Goal: Task Accomplishment & Management: Manage account settings

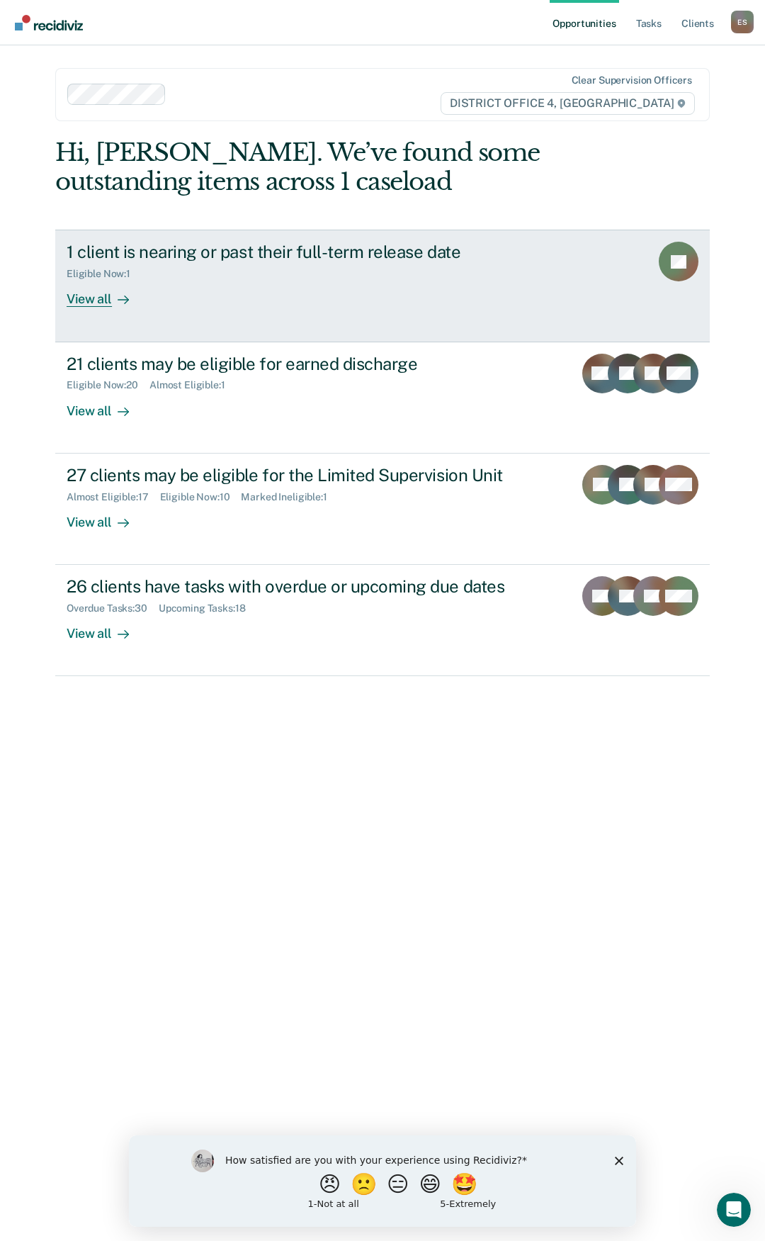
click at [101, 303] on div "View all" at bounding box center [106, 294] width 79 height 28
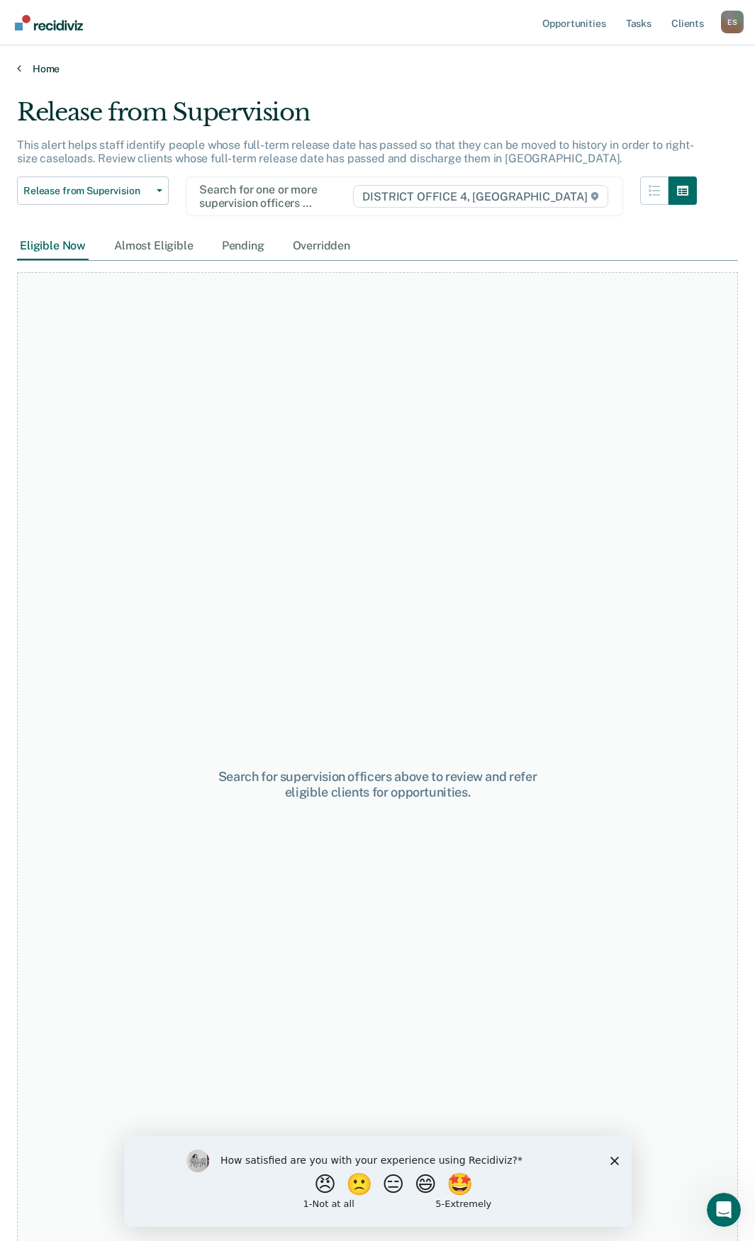
click at [53, 74] on link "Home" at bounding box center [377, 68] width 721 height 13
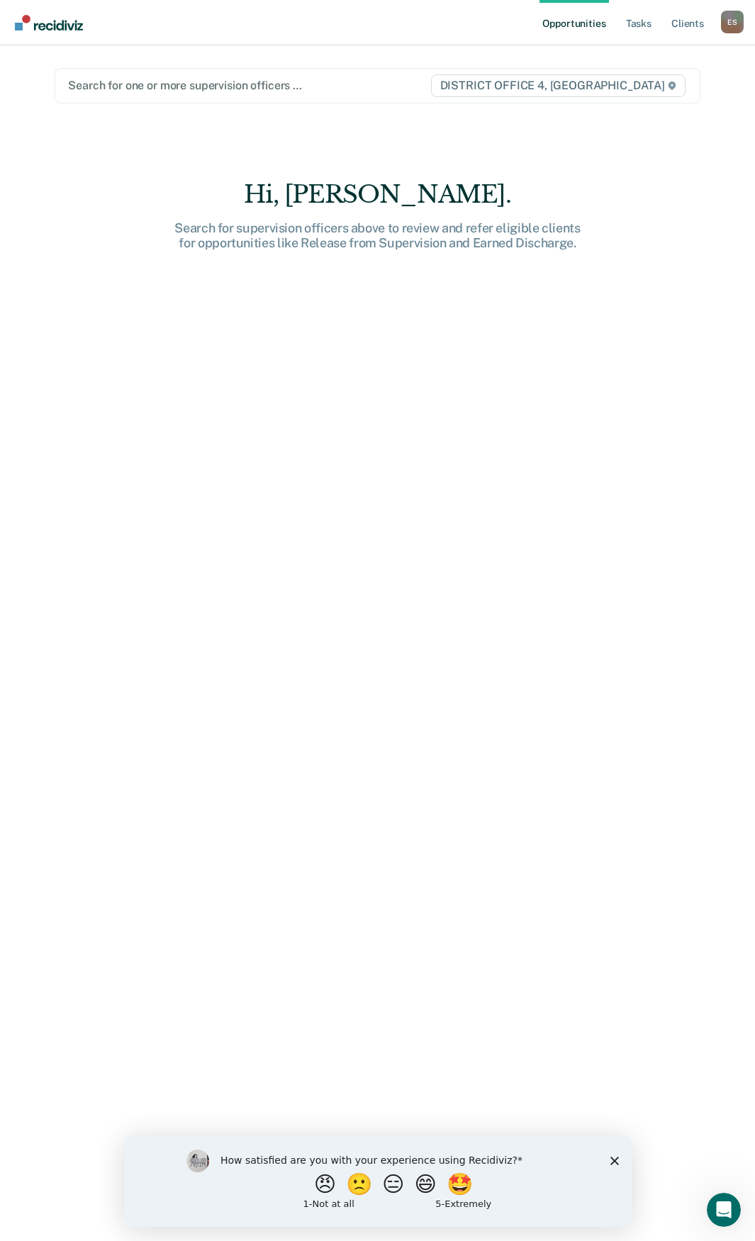
click at [577, 13] on link "Opportunities" at bounding box center [573, 22] width 69 height 45
click at [638, 26] on link "Tasks" at bounding box center [638, 22] width 31 height 45
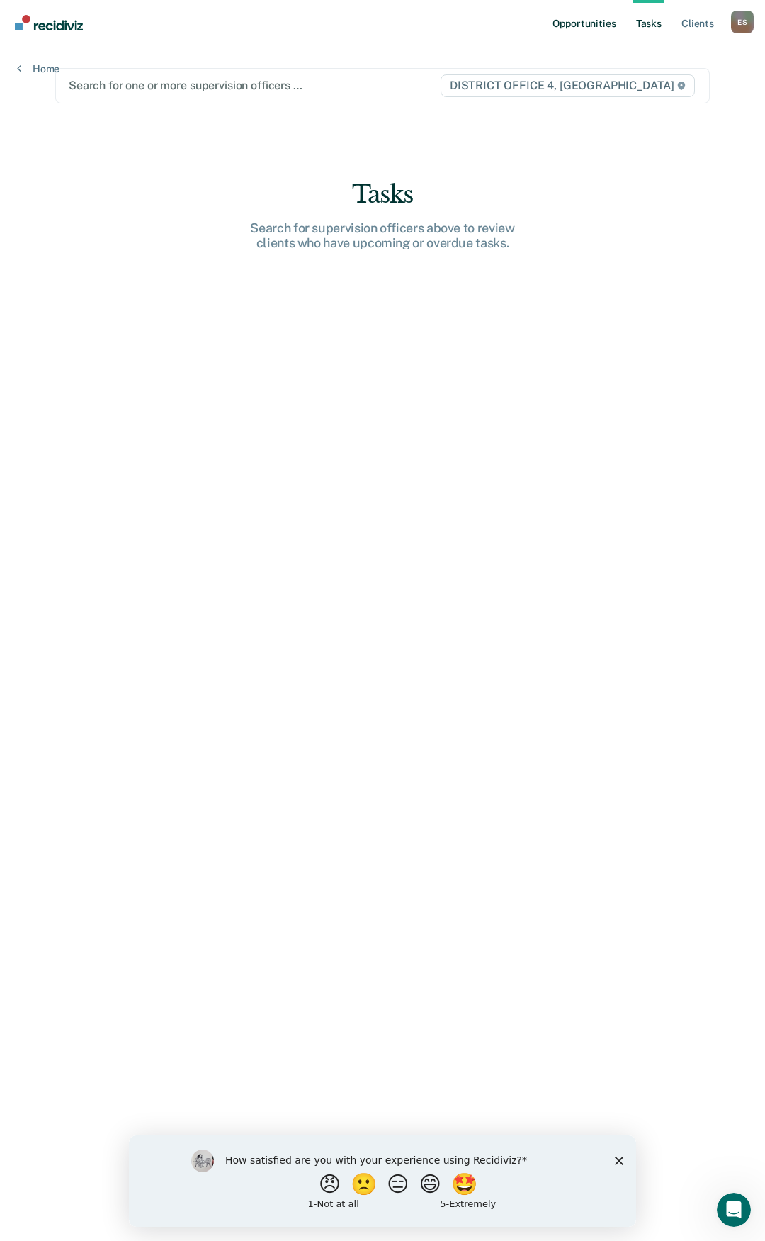
click at [594, 24] on link "Opportunities" at bounding box center [584, 22] width 69 height 45
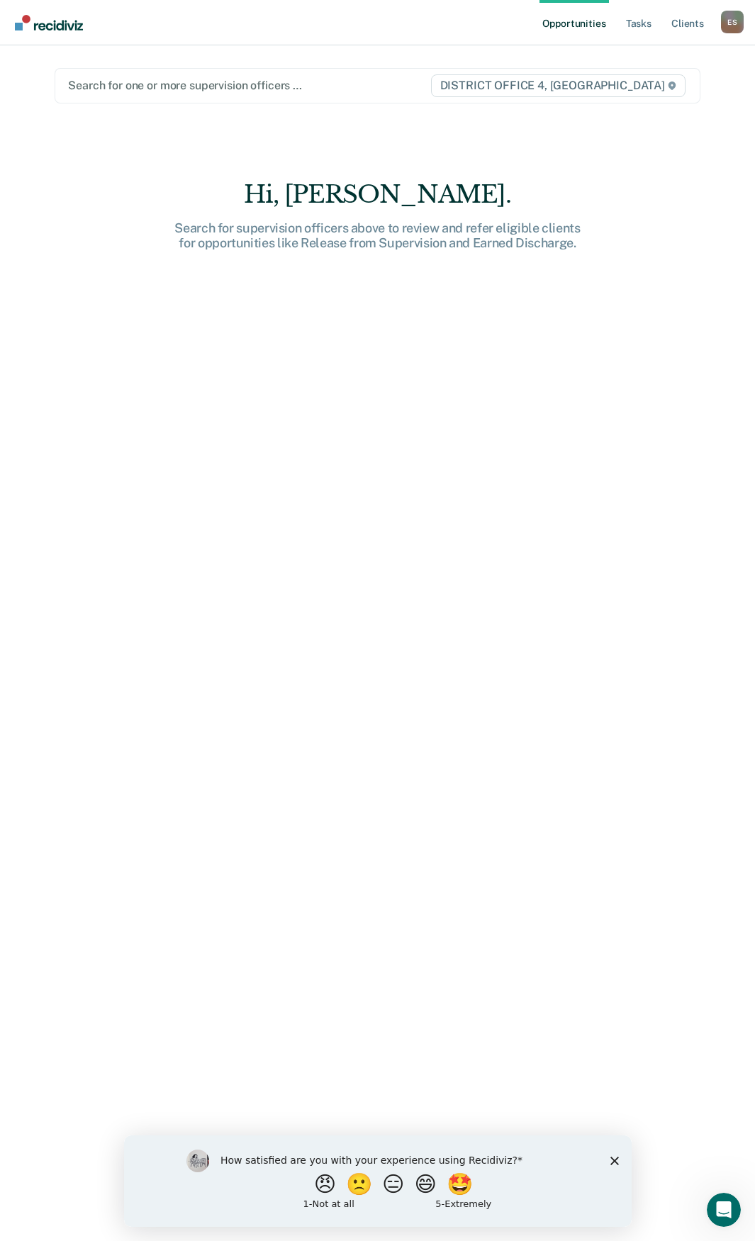
drag, startPoint x: 582, startPoint y: 23, endPoint x: 594, endPoint y: 26, distance: 11.5
click at [582, 24] on link "Opportunities" at bounding box center [573, 22] width 69 height 45
click at [647, 23] on link "Tasks" at bounding box center [638, 22] width 31 height 45
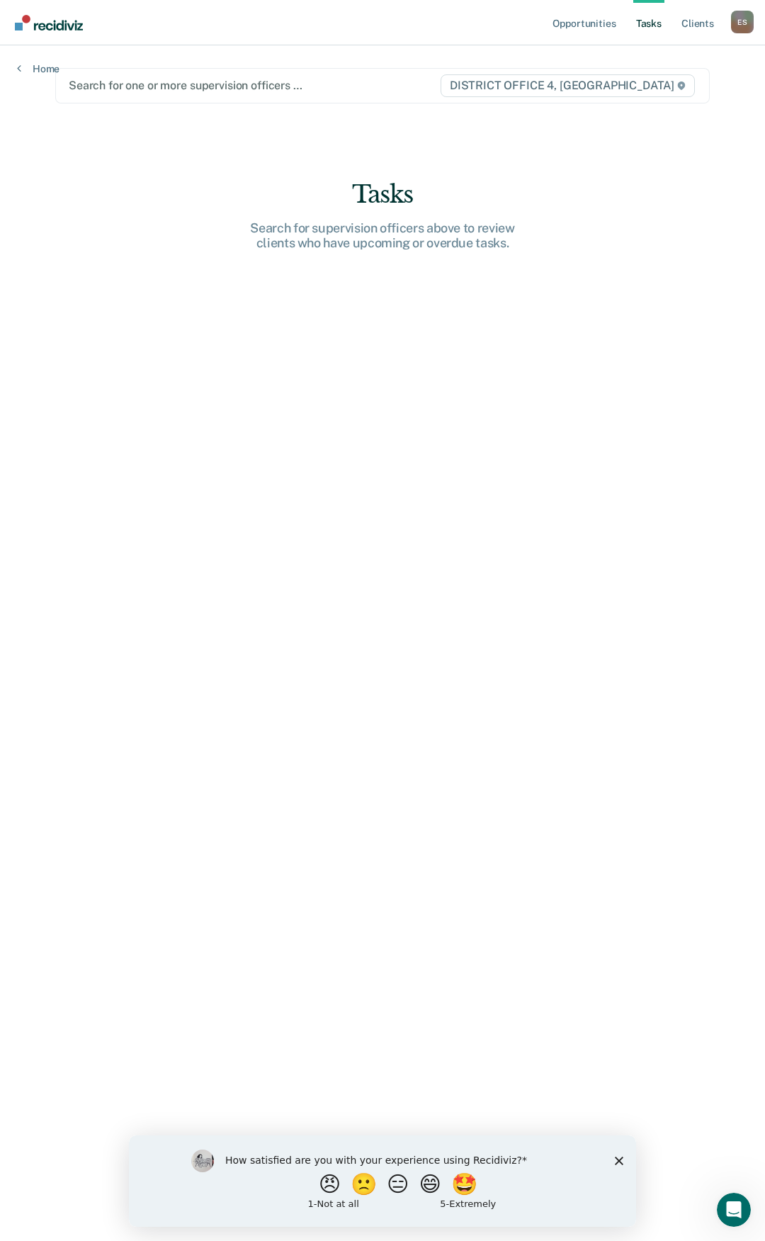
click at [647, 23] on link "Tasks" at bounding box center [648, 22] width 31 height 45
click at [749, 31] on div "E S" at bounding box center [742, 22] width 23 height 23
drag, startPoint x: 462, startPoint y: 150, endPoint x: 280, endPoint y: 110, distance: 186.5
click at [456, 150] on main "Search for one or more supervision officers … DISTRICT OFFICE 4, BOISE Tasks Se…" at bounding box center [382, 625] width 689 height 1161
drag, startPoint x: 221, startPoint y: 116, endPoint x: 230, endPoint y: 81, distance: 35.9
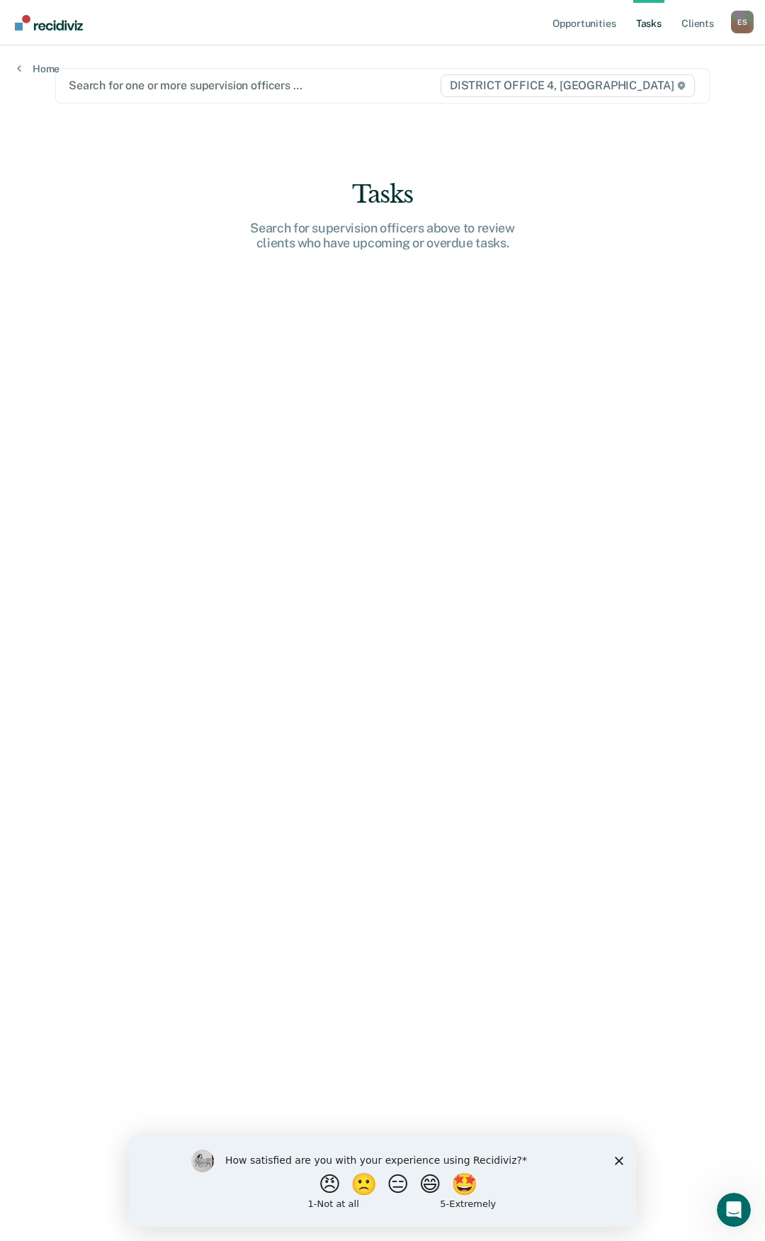
click at [221, 107] on main "Search for one or more supervision officers … DISTRICT OFFICE 4, BOISE Tasks Se…" at bounding box center [382, 625] width 689 height 1161
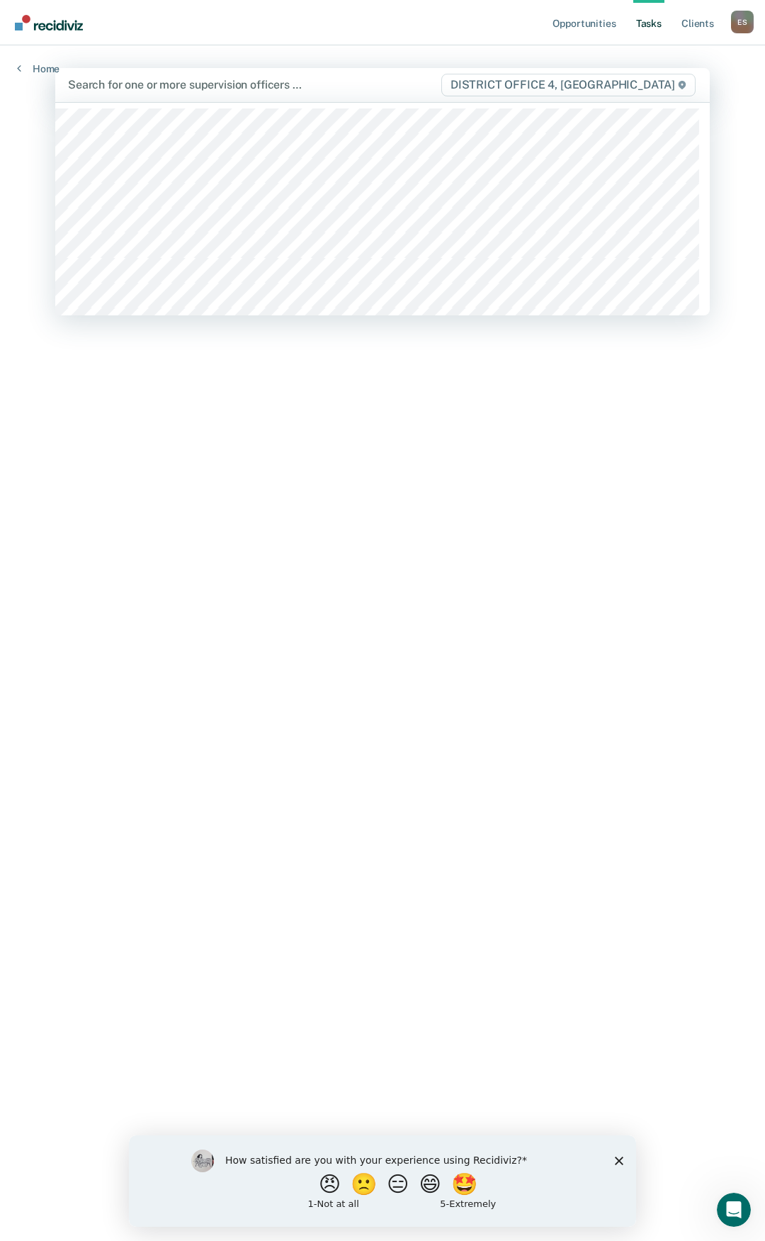
drag, startPoint x: 240, startPoint y: 85, endPoint x: 224, endPoint y: 93, distance: 18.1
click at [241, 85] on div at bounding box center [254, 85] width 372 height 16
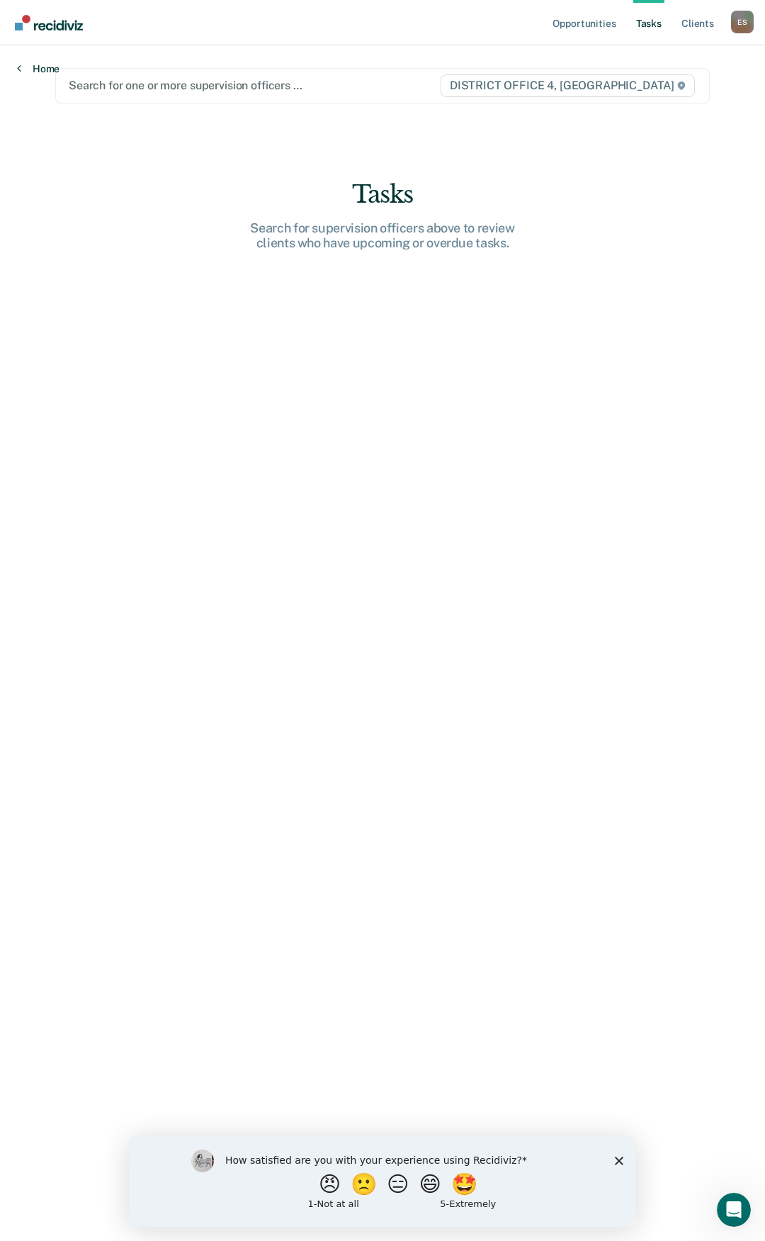
click at [29, 69] on link "Home" at bounding box center [38, 68] width 43 height 13
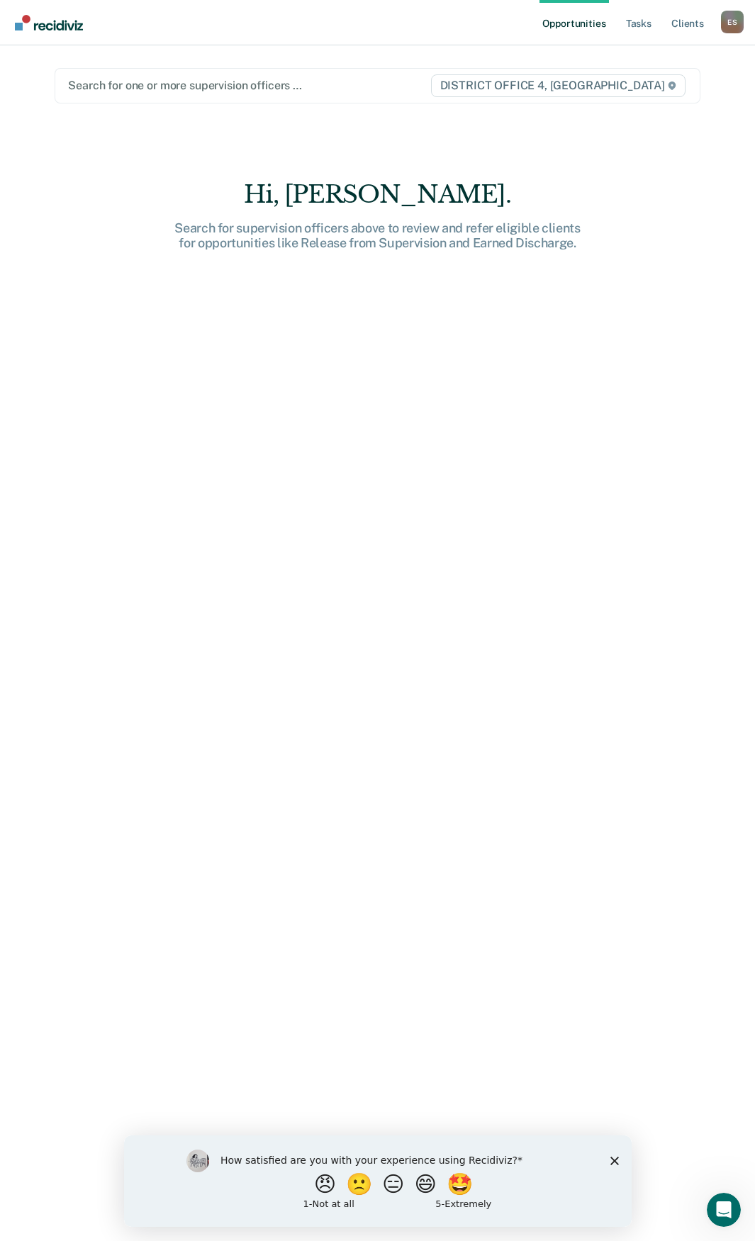
click at [29, 69] on div "Opportunities Tasks Client s Ellis, Sarah E S Profile How it works Log Out Sear…" at bounding box center [377, 620] width 755 height 1241
click at [575, 31] on link "Opportunities" at bounding box center [573, 22] width 69 height 45
click at [393, 1186] on button "😑" at bounding box center [394, 1183] width 33 height 28
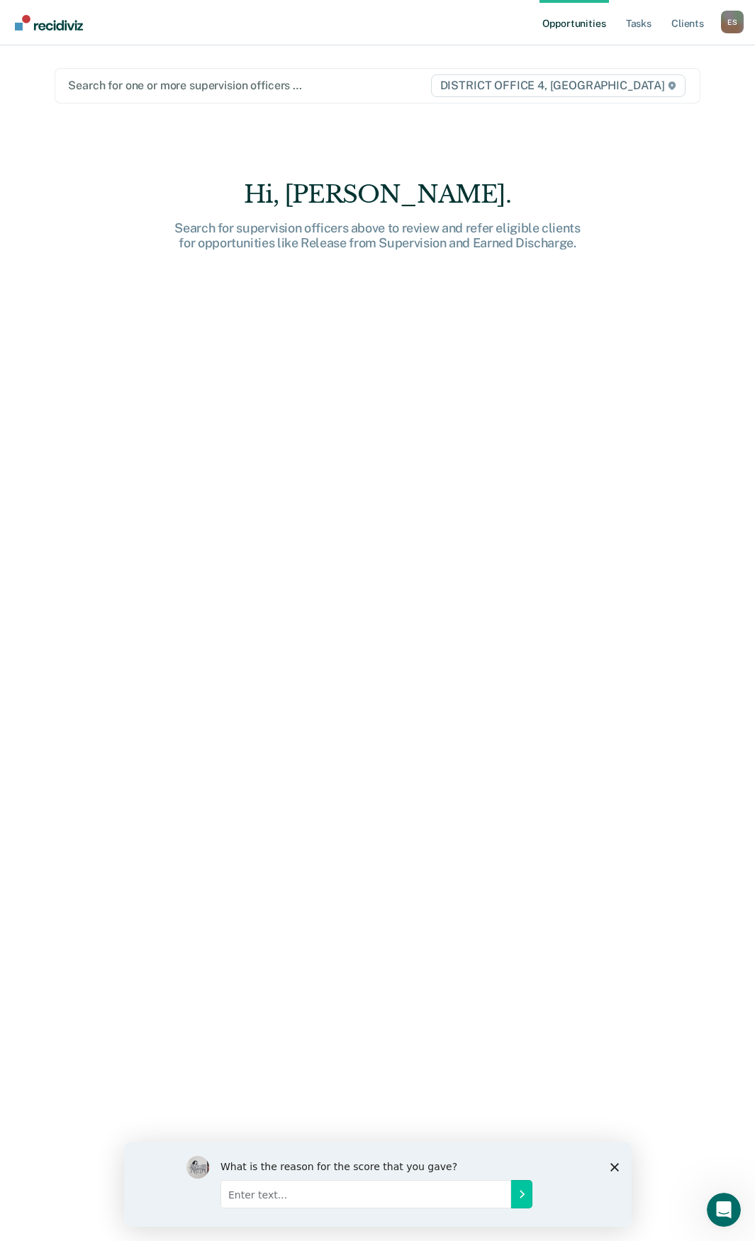
click at [611, 1162] on icon "Close survey" at bounding box center [613, 1166] width 9 height 9
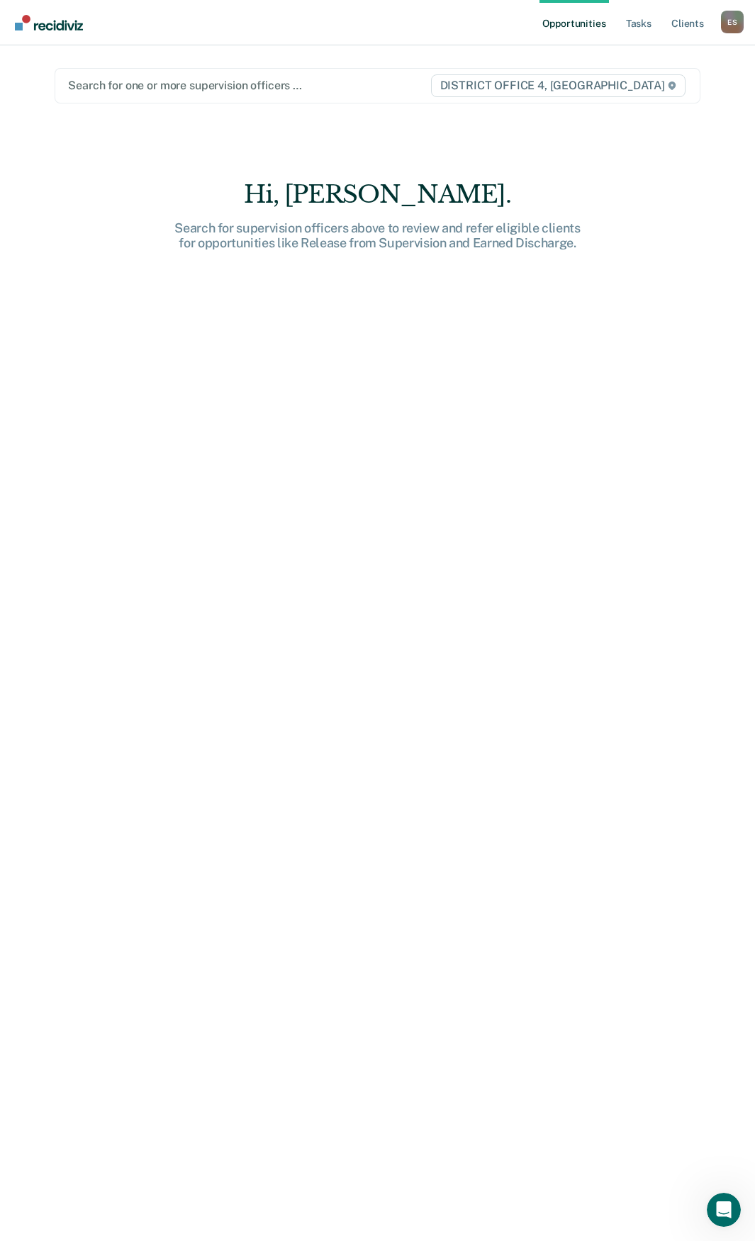
drag, startPoint x: 575, startPoint y: 22, endPoint x: 570, endPoint y: 16, distance: 8.1
click at [575, 22] on link "Opportunities" at bounding box center [573, 22] width 69 height 45
click at [643, 23] on link "Tasks" at bounding box center [638, 22] width 31 height 45
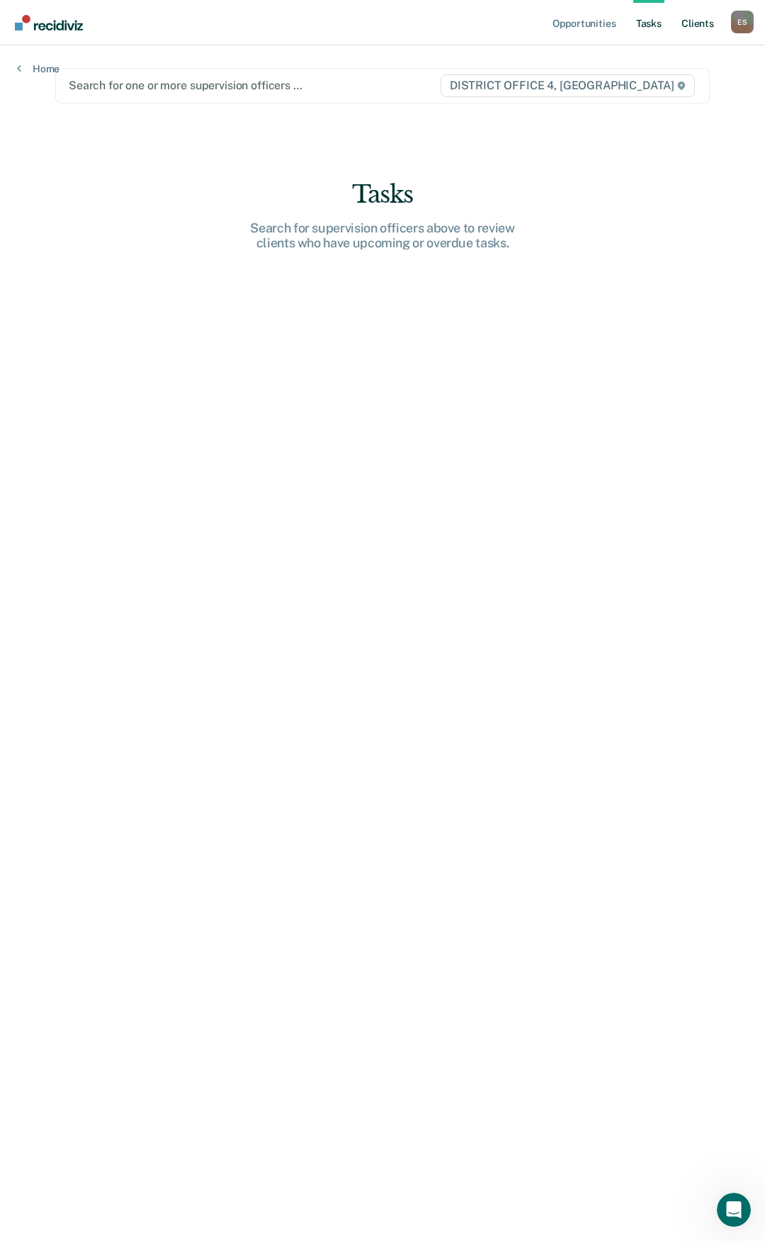
click at [692, 21] on link "Client s" at bounding box center [698, 22] width 38 height 45
click at [750, 25] on div "E S" at bounding box center [742, 22] width 23 height 23
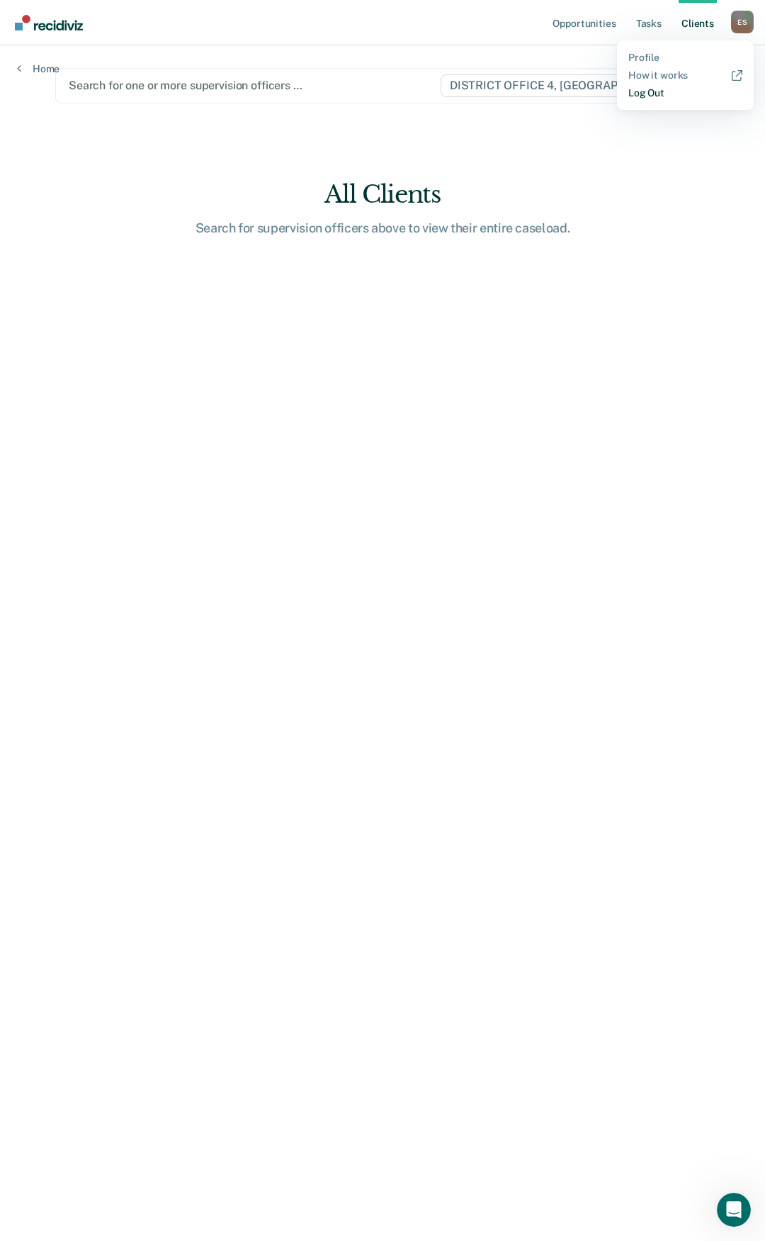
click at [656, 94] on link "Log Out" at bounding box center [685, 93] width 114 height 12
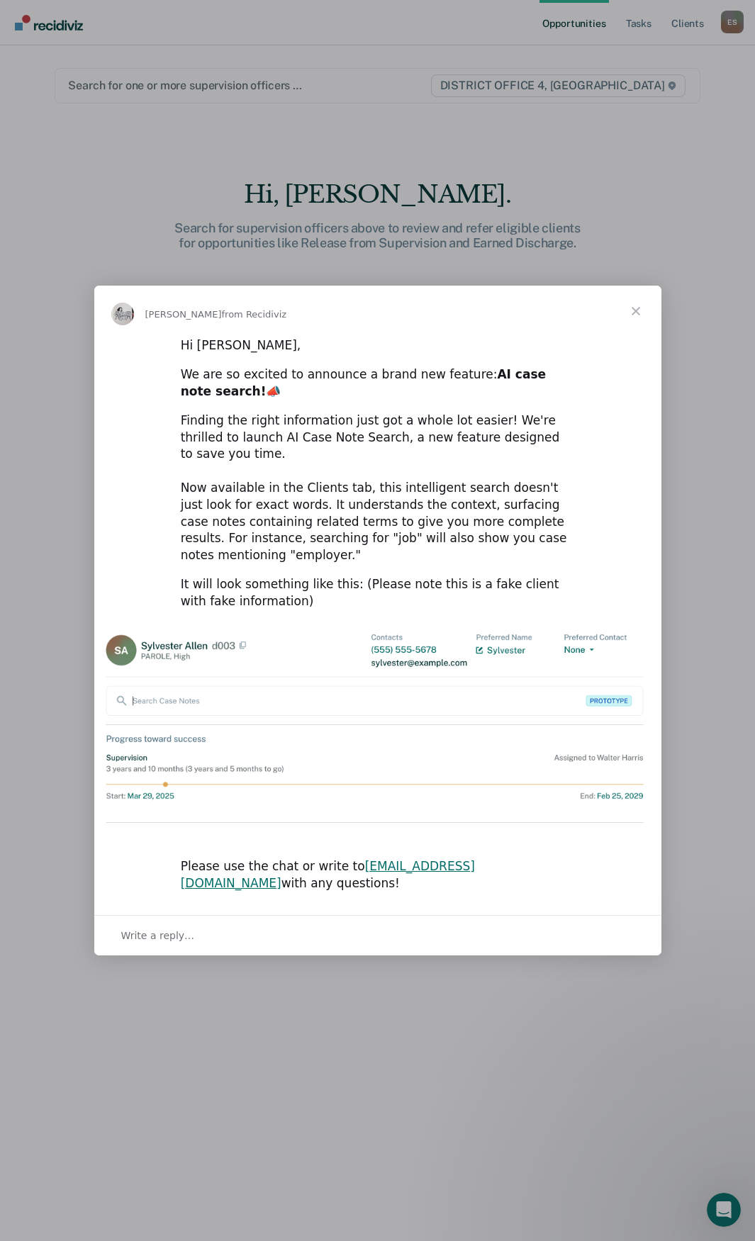
click at [639, 337] on span "Close" at bounding box center [635, 311] width 51 height 51
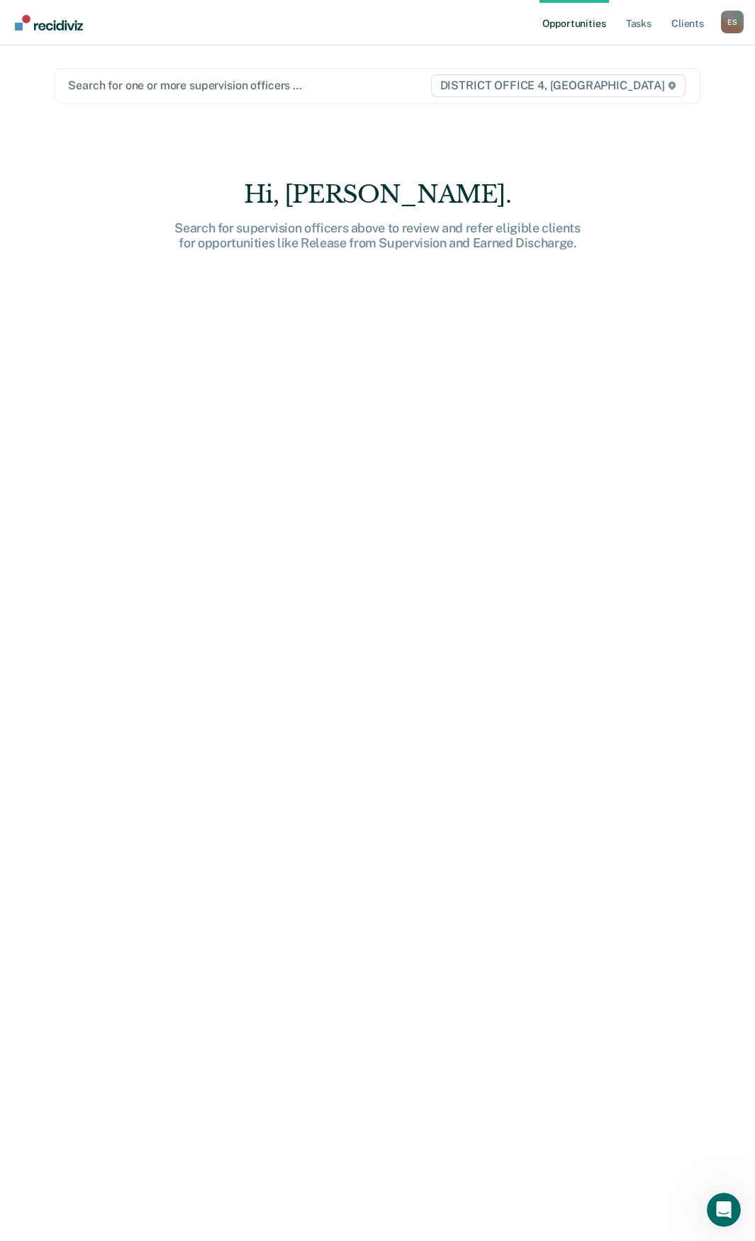
click at [337, 84] on div at bounding box center [248, 85] width 361 height 16
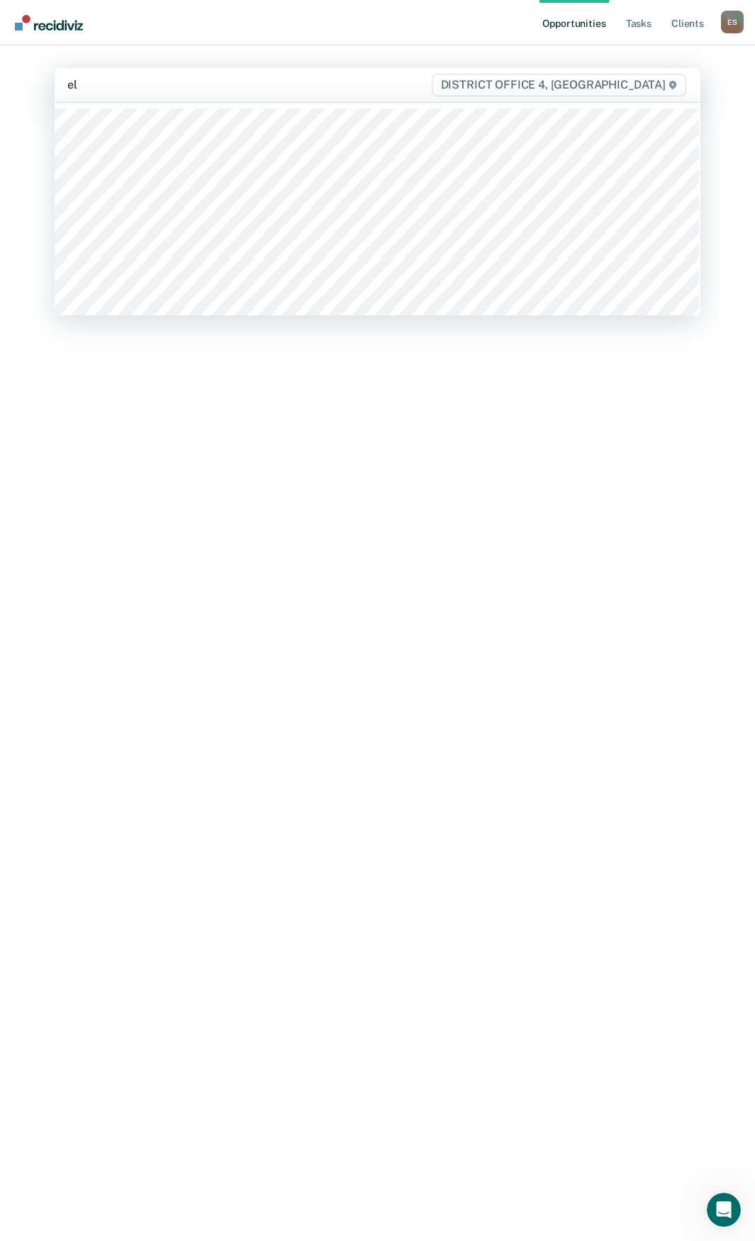
type input "ell"
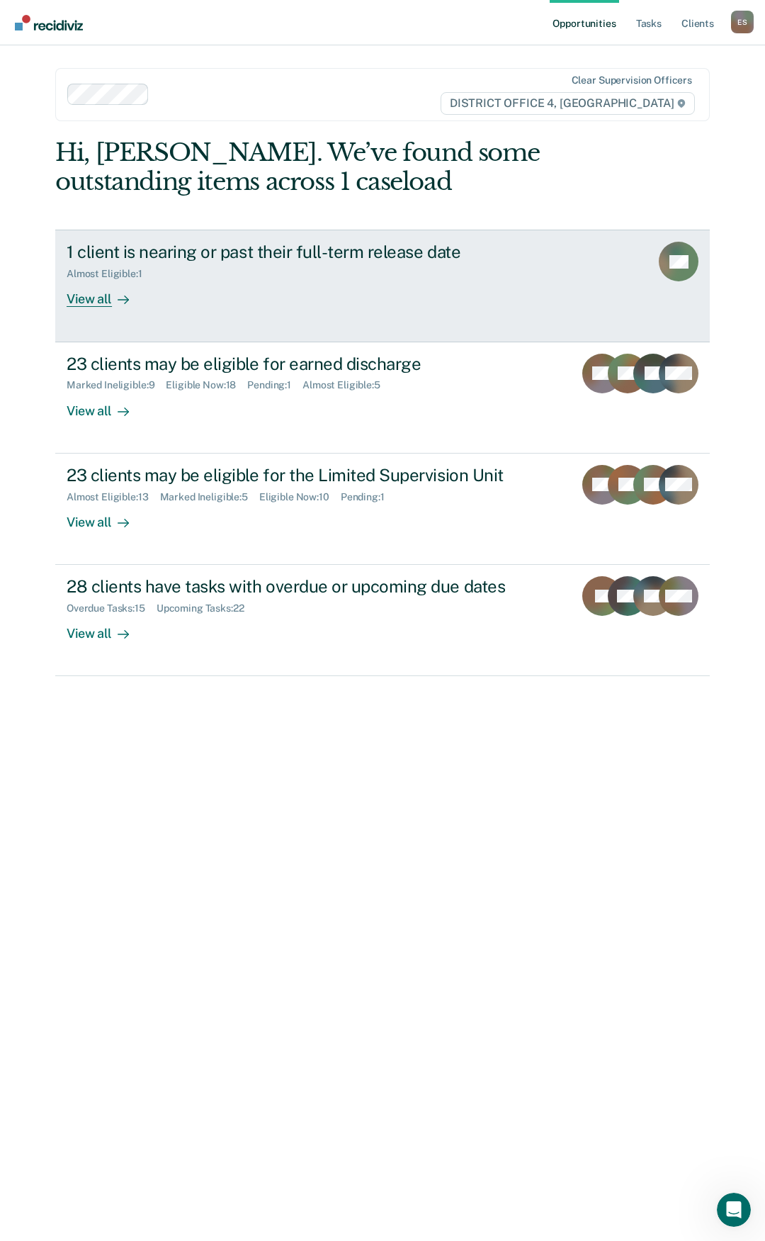
click at [94, 300] on div "View all" at bounding box center [106, 294] width 79 height 28
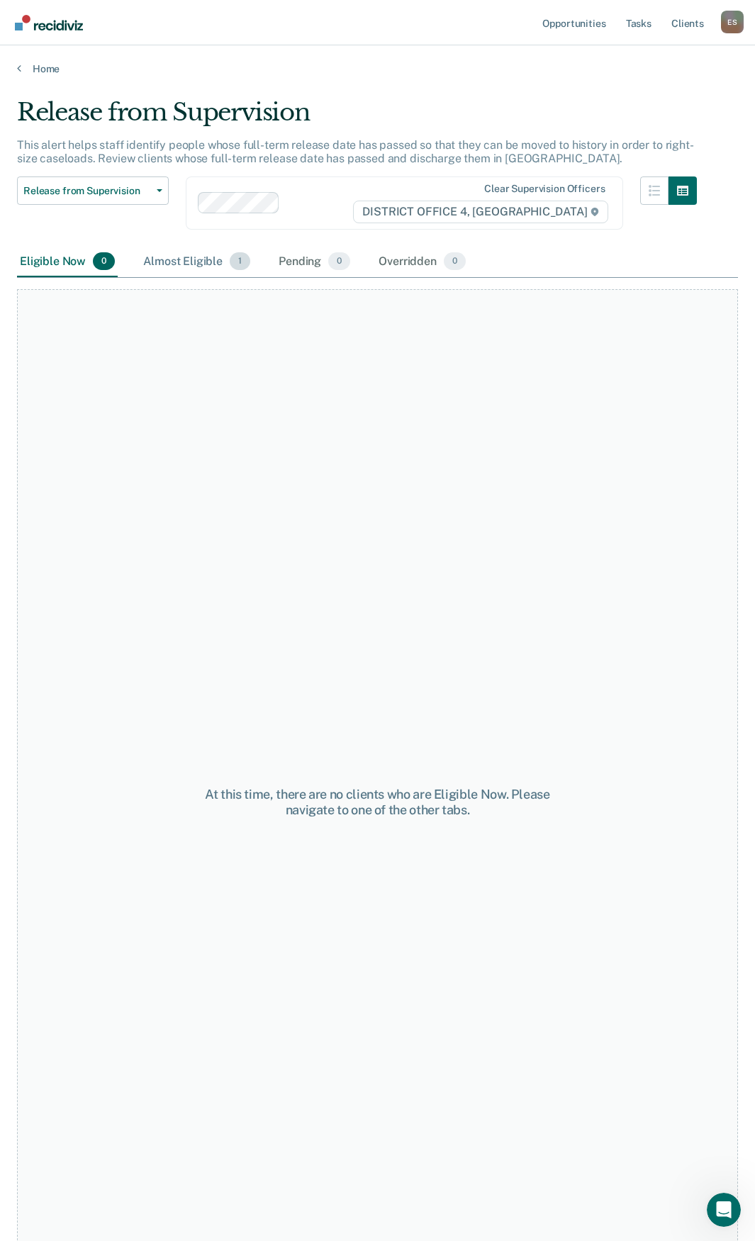
click at [192, 259] on div "Almost Eligible 1" at bounding box center [196, 262] width 113 height 31
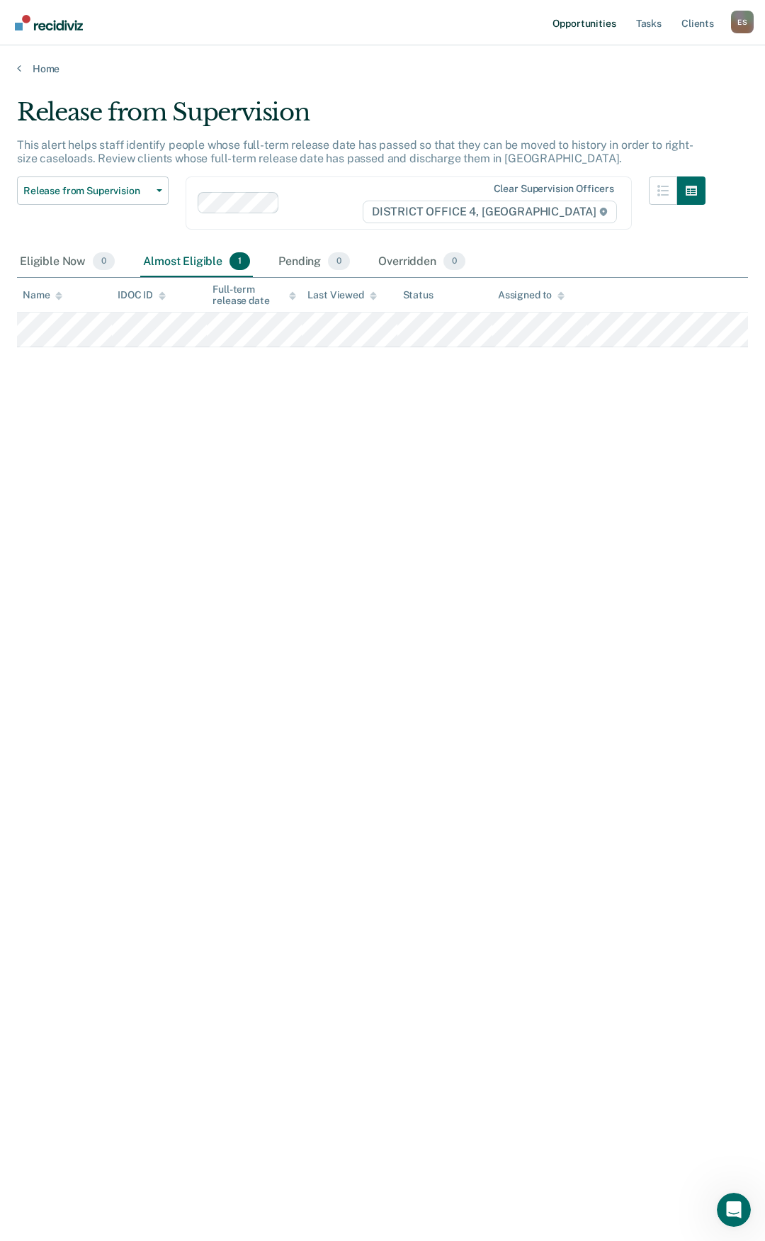
click at [561, 21] on link "Opportunities" at bounding box center [584, 22] width 69 height 45
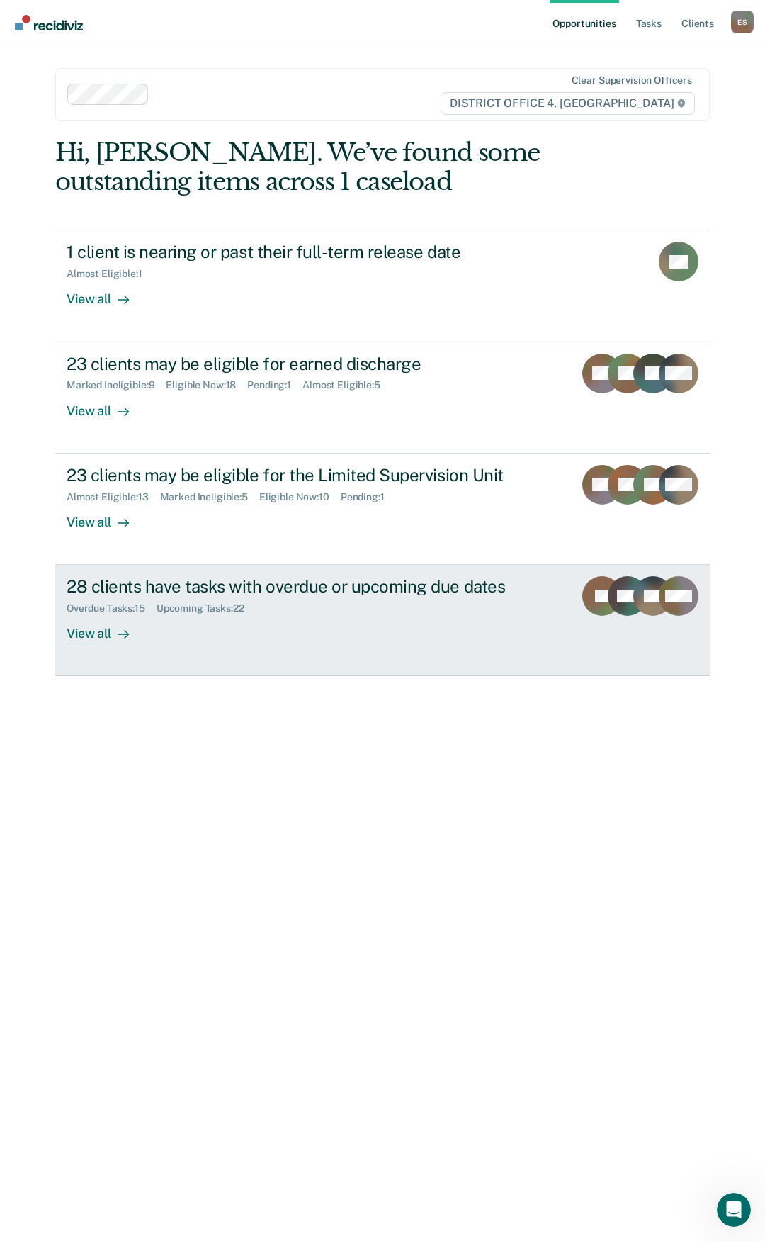
click at [84, 642] on link "28 clients have tasks with overdue or upcoming due dates Overdue Tasks : 15 Upc…" at bounding box center [382, 620] width 655 height 111
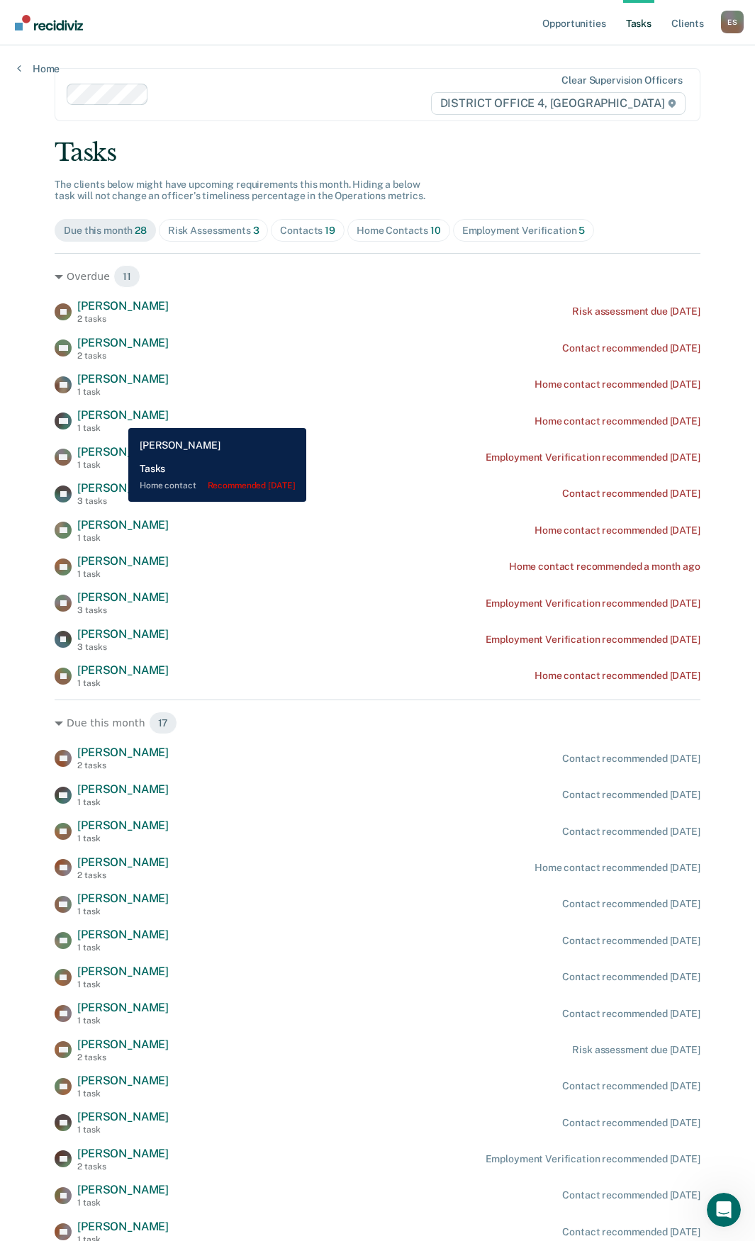
click at [118, 417] on span "[PERSON_NAME]" at bounding box center [122, 414] width 91 height 13
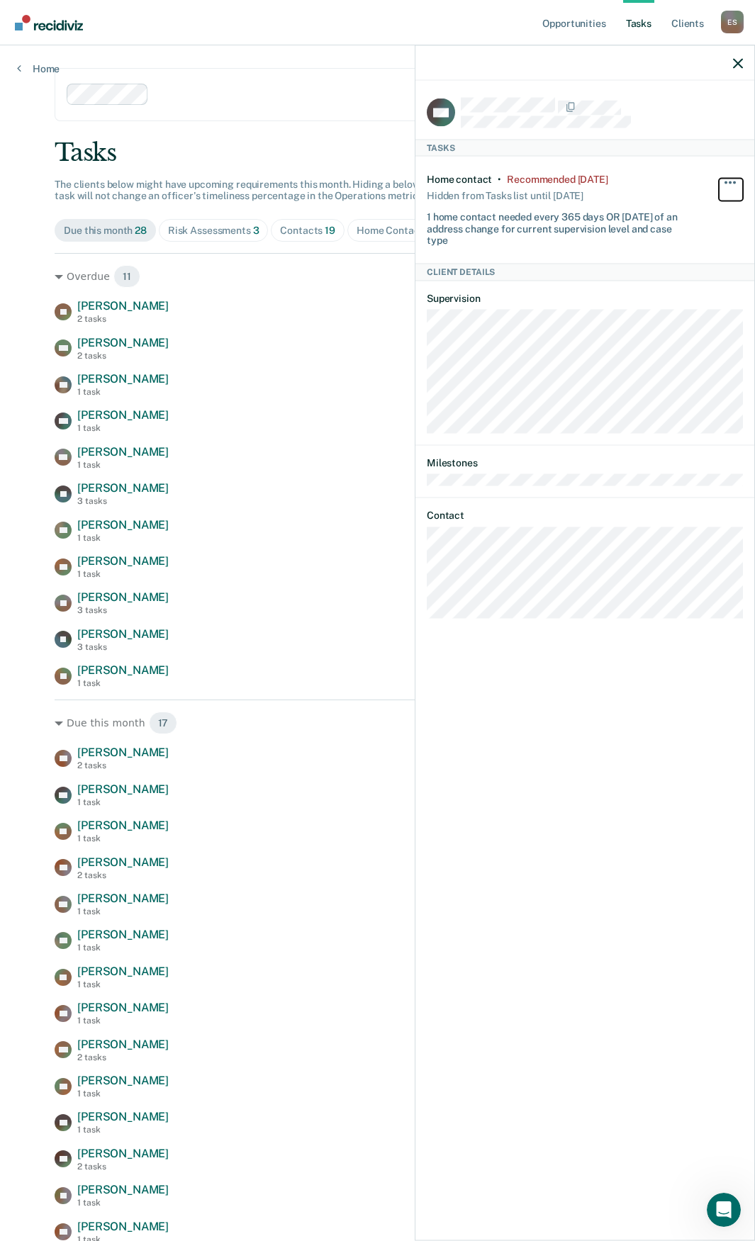
click at [725, 178] on button "button" at bounding box center [730, 189] width 24 height 23
click at [685, 270] on button "30 days" at bounding box center [692, 272] width 102 height 23
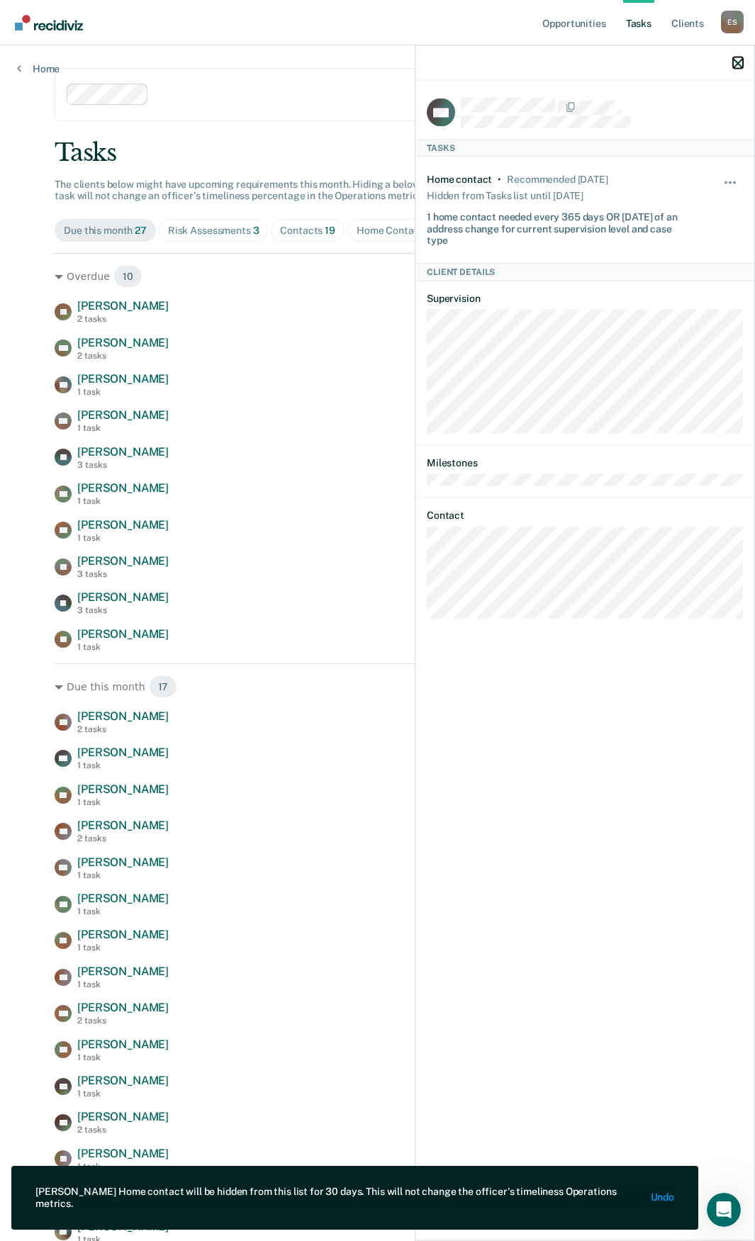
click at [738, 67] on icon "button" at bounding box center [738, 63] width 10 height 10
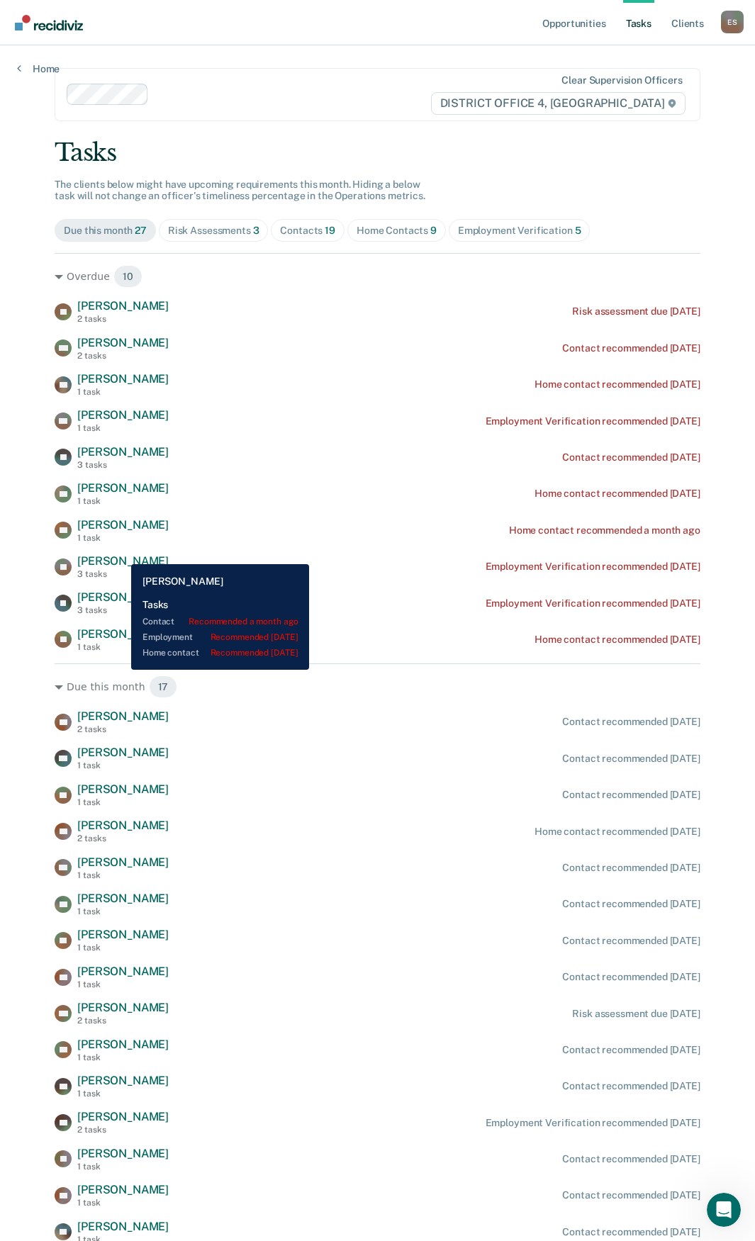
click at [120, 554] on div "[PERSON_NAME] 3 tasks" at bounding box center [122, 566] width 91 height 25
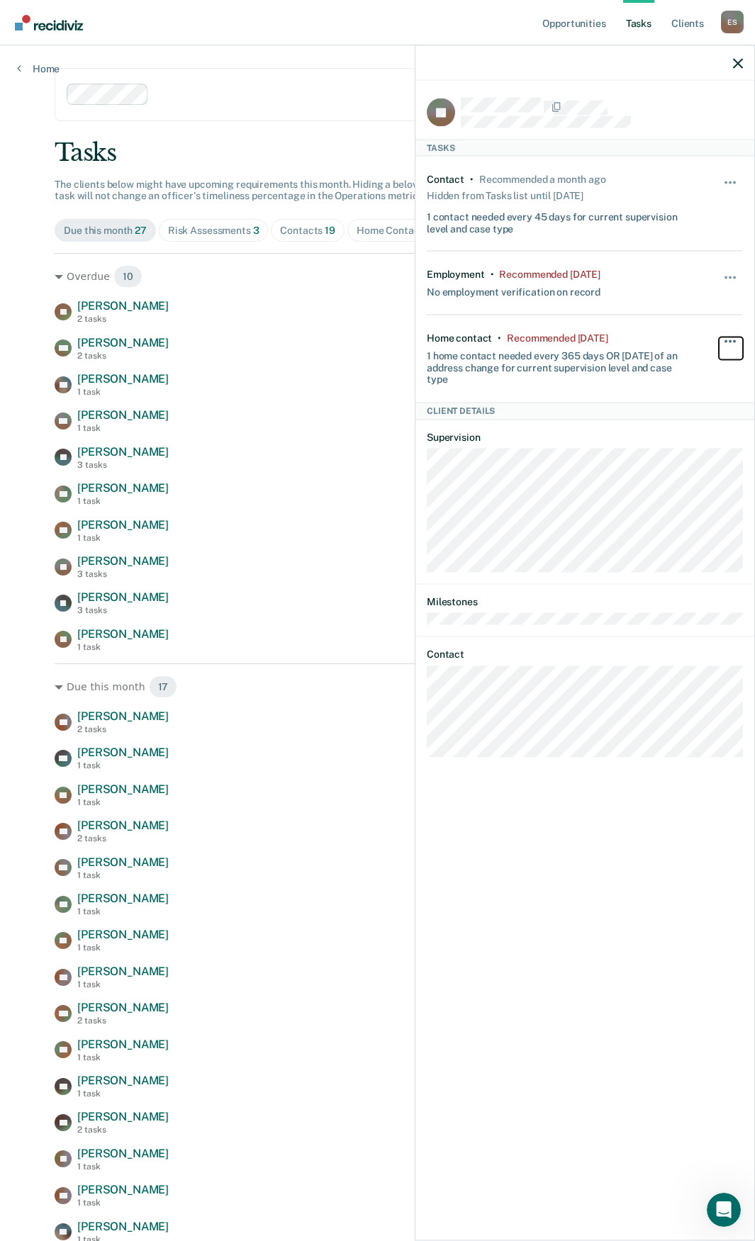
click at [736, 340] on button "button" at bounding box center [730, 348] width 24 height 23
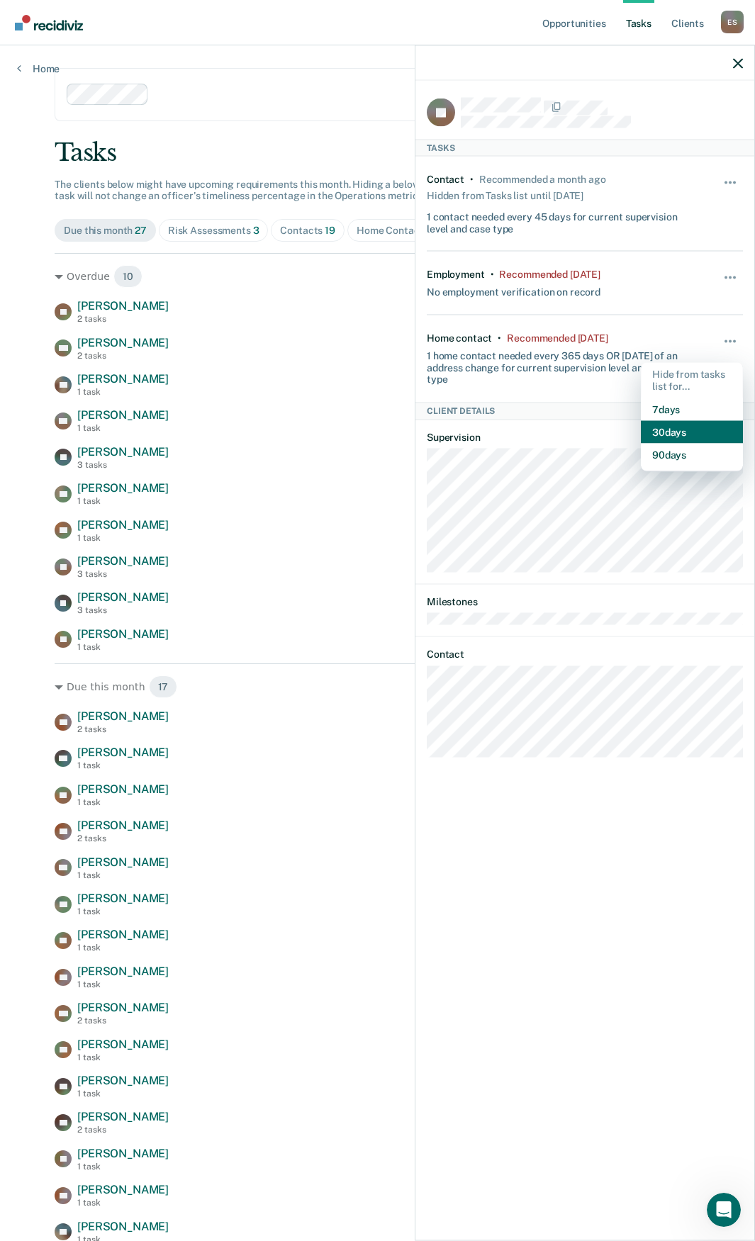
click at [689, 422] on button "30 days" at bounding box center [692, 431] width 102 height 23
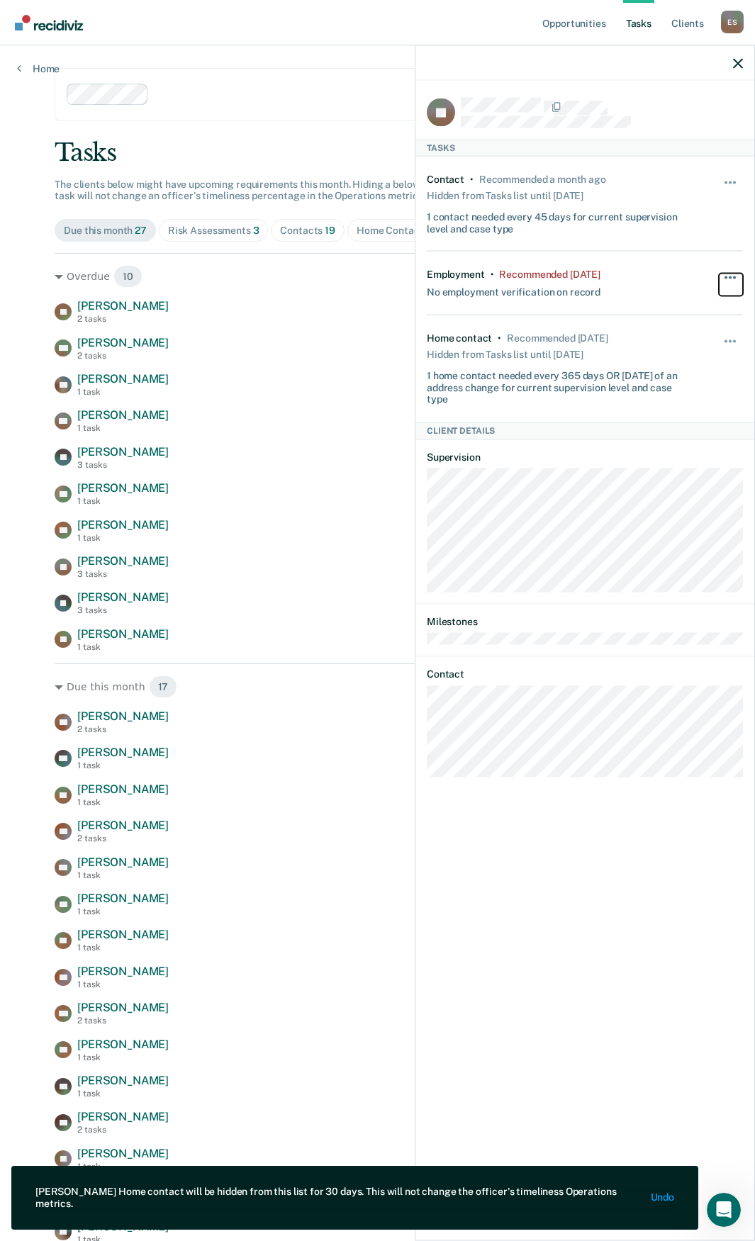
click at [723, 279] on button "button" at bounding box center [730, 284] width 24 height 23
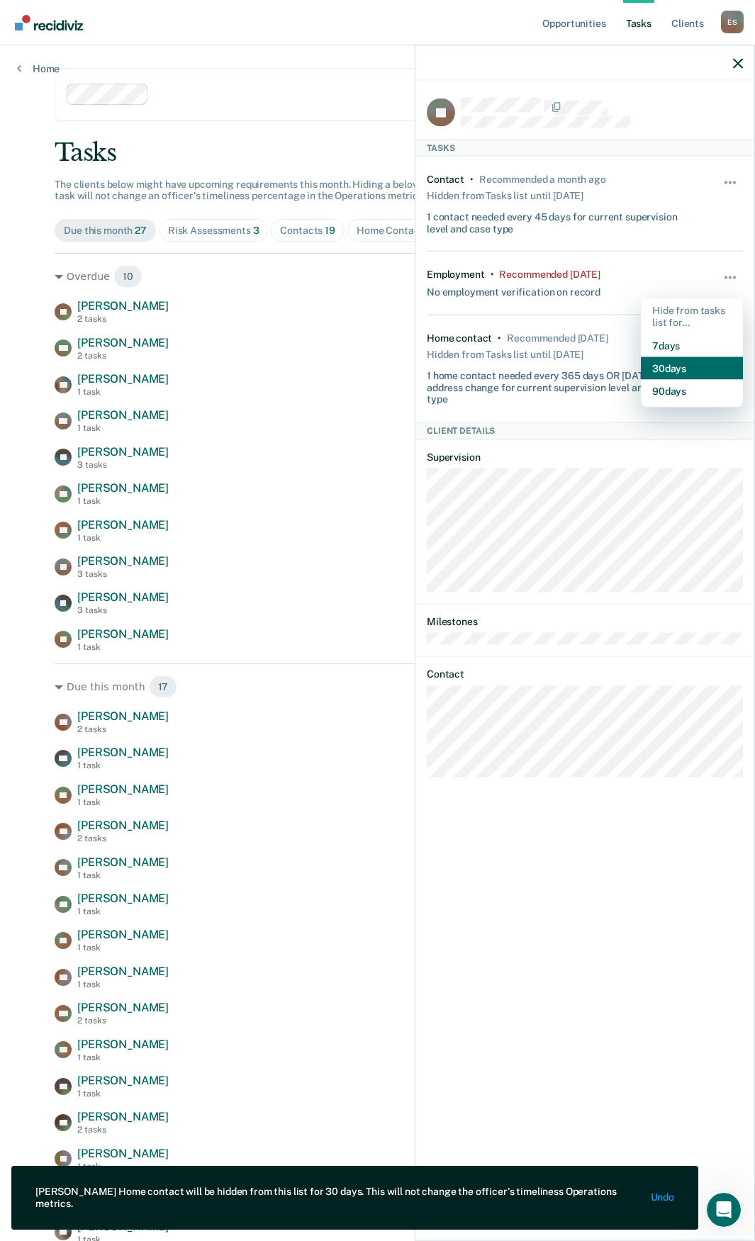
click at [684, 359] on button "30 days" at bounding box center [692, 367] width 102 height 23
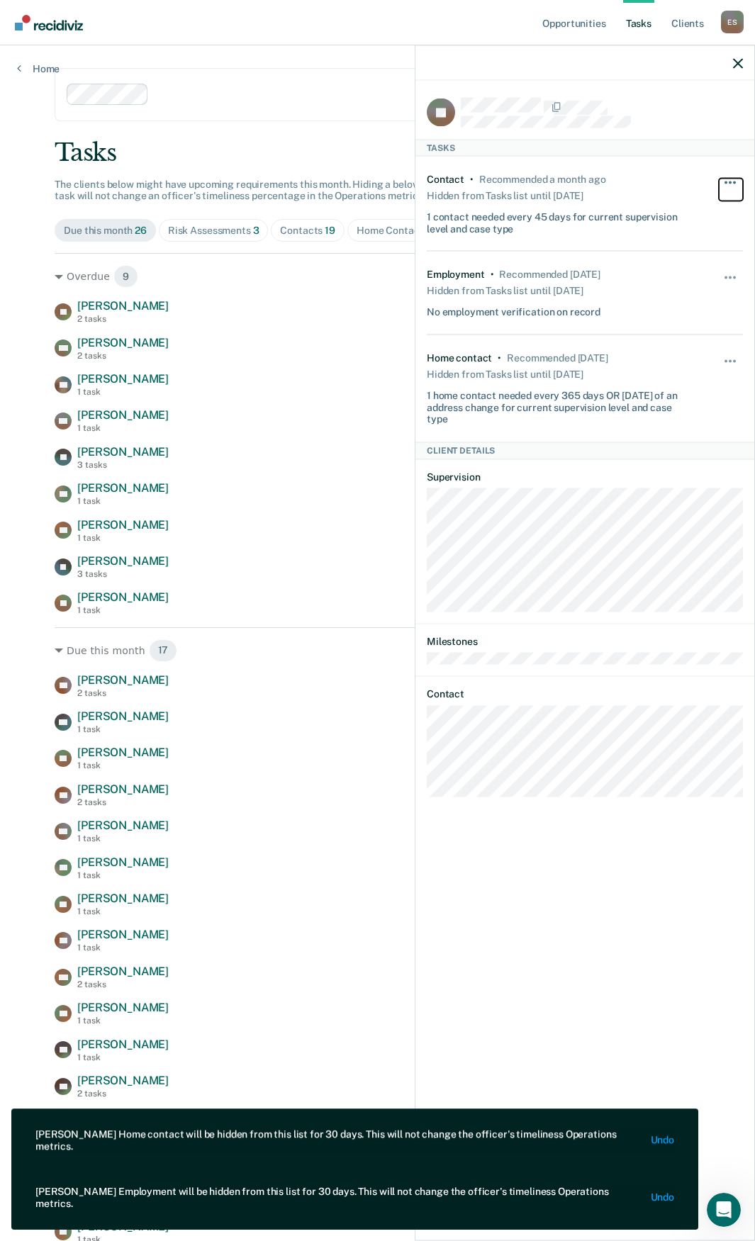
click at [728, 181] on button "button" at bounding box center [730, 189] width 24 height 23
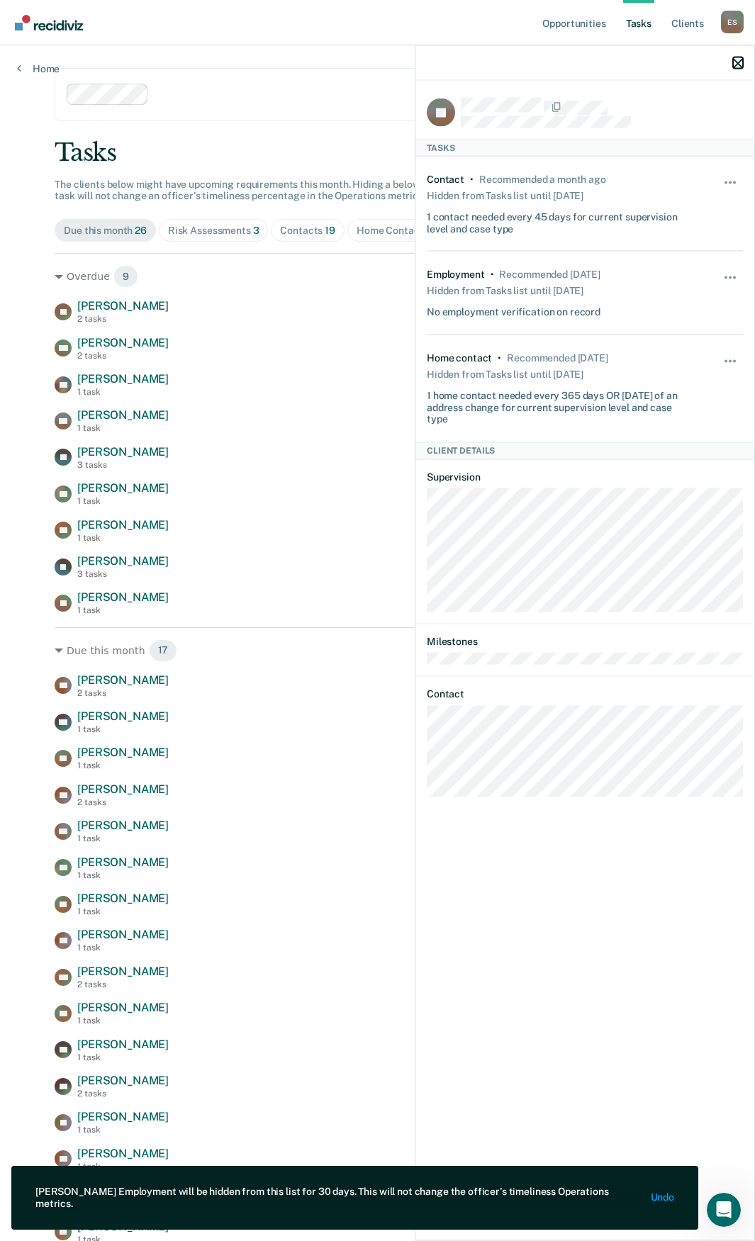
click at [738, 60] on icon "button" at bounding box center [738, 63] width 10 height 10
